Goal: Transaction & Acquisition: Purchase product/service

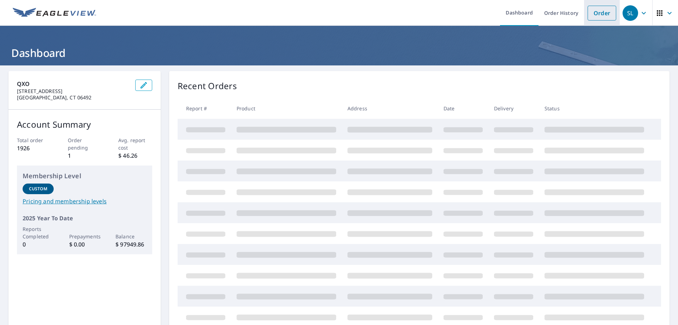
click at [597, 13] on link "Order" at bounding box center [602, 13] width 29 height 15
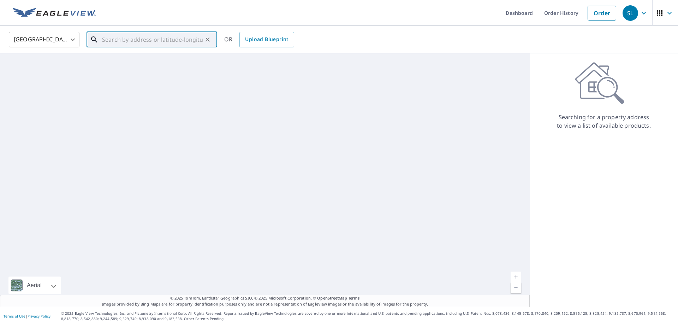
click at [133, 37] on input "text" at bounding box center [152, 40] width 101 height 20
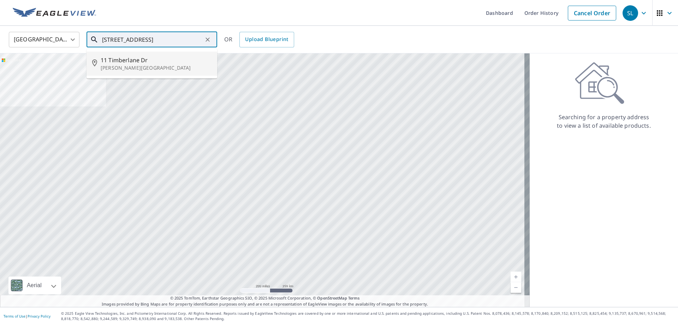
click at [135, 66] on p "[PERSON_NAME][GEOGRAPHIC_DATA]" at bounding box center [156, 67] width 111 height 7
type input "[STREET_ADDRESS][PERSON_NAME]"
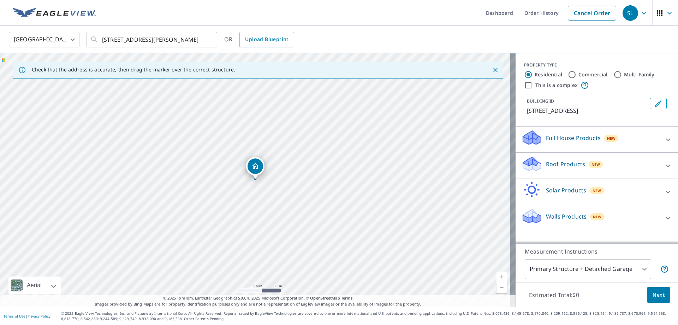
click at [664, 164] on icon at bounding box center [668, 165] width 8 height 8
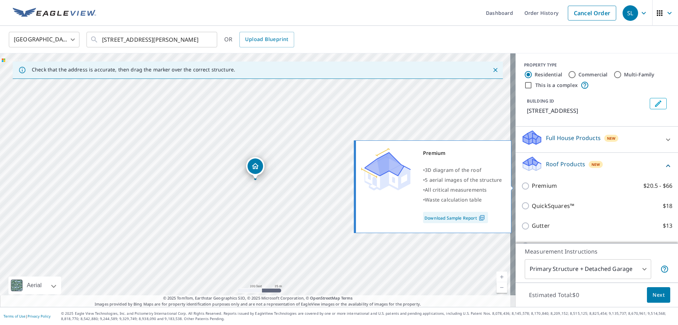
click at [523, 185] on input "Premium $20.5 - $66" at bounding box center [527, 186] width 11 height 8
checkbox input "true"
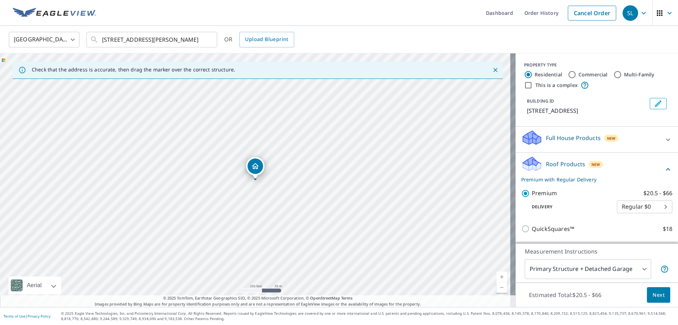
click at [656, 296] on span "Next" at bounding box center [659, 294] width 12 height 9
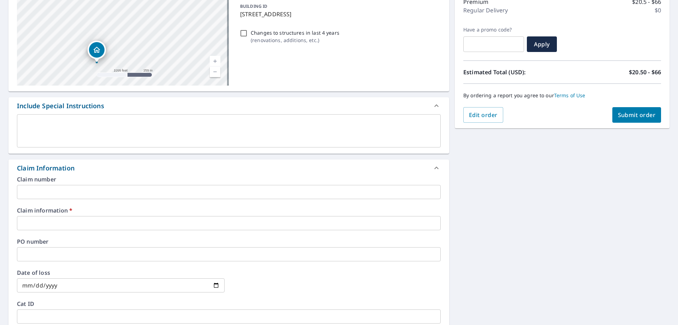
scroll to position [106, 0]
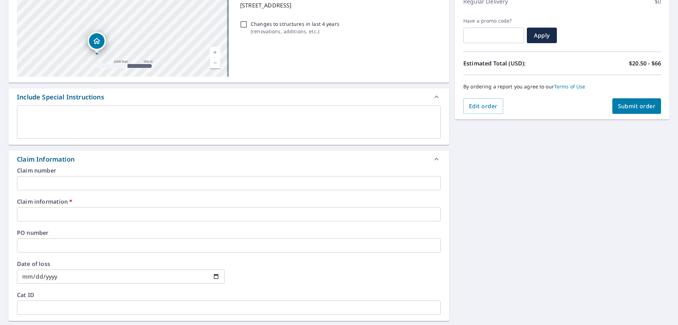
click at [55, 212] on input "text" at bounding box center [229, 214] width 424 height 14
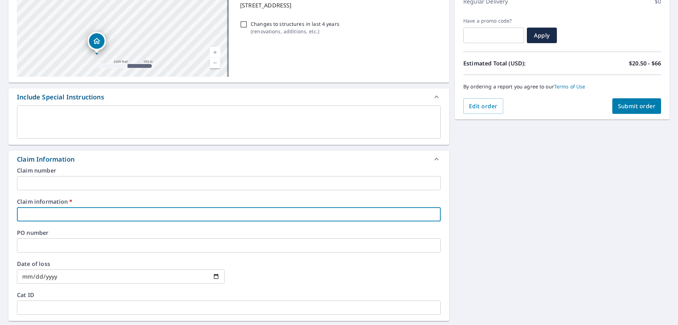
paste input "535782"
type input "535782"
checkbox input "true"
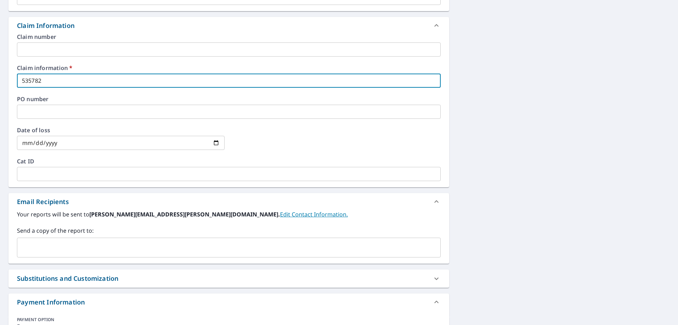
scroll to position [297, 0]
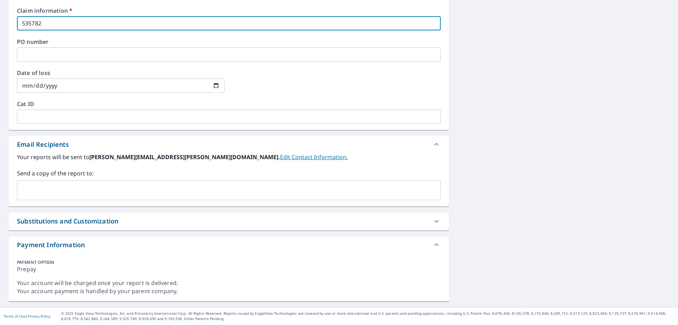
type input "535782"
click at [41, 184] on input "text" at bounding box center [223, 189] width 407 height 13
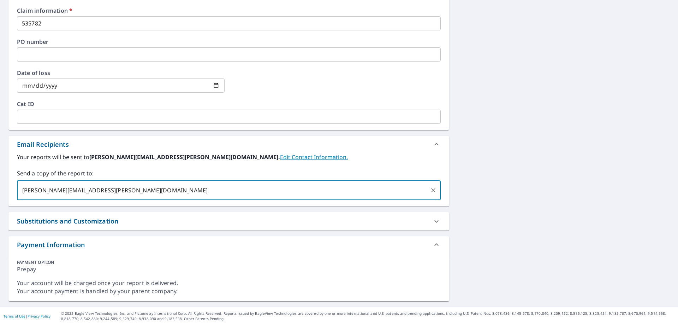
drag, startPoint x: 71, startPoint y: 191, endPoint x: 62, endPoint y: 190, distance: 9.6
click at [62, 190] on input "[PERSON_NAME][EMAIL_ADDRESS][PERSON_NAME][DOMAIN_NAME]" at bounding box center [223, 189] width 407 height 13
type input "[PERSON_NAME][EMAIL_ADDRESS][PERSON_NAME][DOMAIN_NAME]"
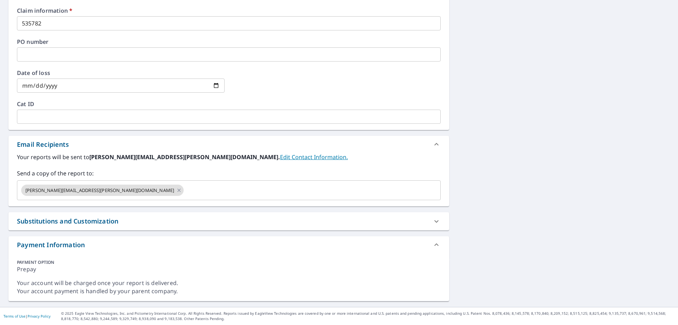
click at [568, 164] on div "[STREET_ADDRESS][PERSON_NAME] Aerial Road A standard road map Aerial A detailed…" at bounding box center [339, 38] width 678 height 538
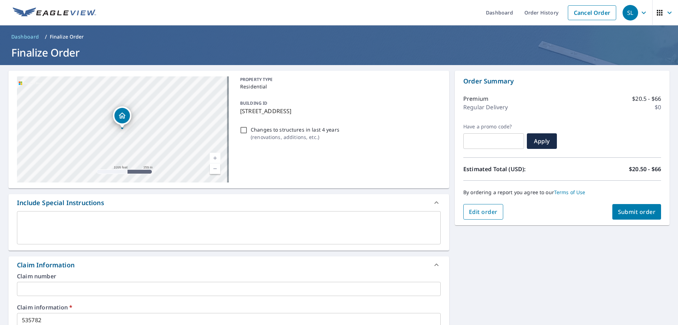
scroll to position [0, 0]
click at [626, 215] on span "Submit order" at bounding box center [637, 212] width 38 height 8
checkbox input "true"
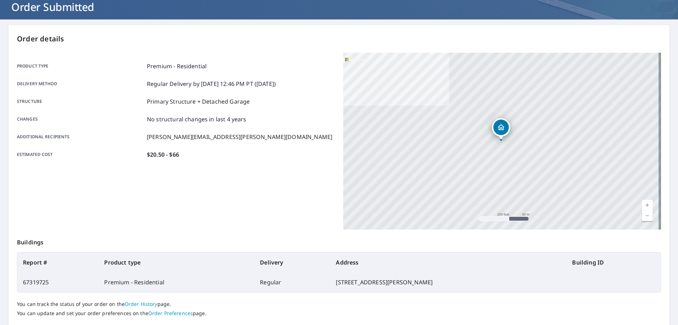
scroll to position [91, 0]
